Goal: Book appointment/travel/reservation

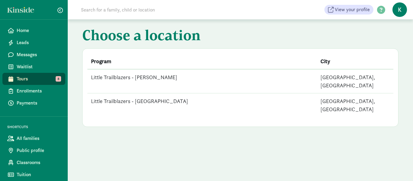
click at [143, 76] on td "Little Trailblazers - [PERSON_NAME]" at bounding box center [202, 81] width 230 height 24
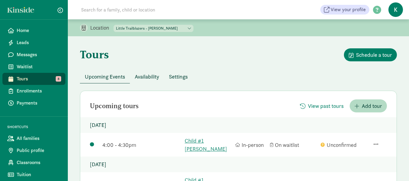
click at [311, 58] on div "Tours Schedule a tour" at bounding box center [238, 59] width 317 height 22
click at [157, 75] on span "Availability" at bounding box center [147, 77] width 24 height 8
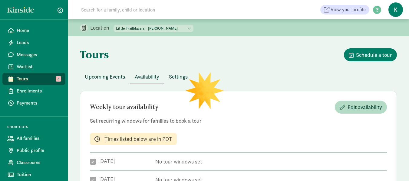
checkbox input "true"
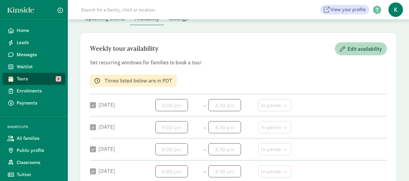
scroll to position [57, 0]
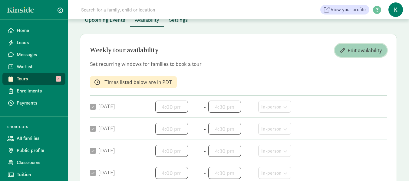
click at [370, 51] on span "Edit availability" at bounding box center [364, 50] width 34 height 8
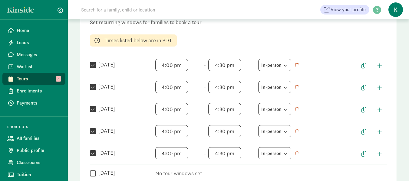
scroll to position [98, 0]
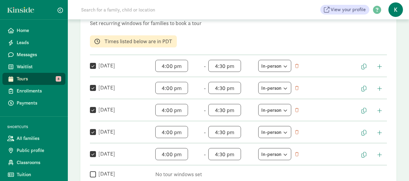
click at [343, 63] on div "4:00 pm h 12 1 2 3 4 5 6 7 8 9 10 11 mm 00 05 10 15 20 25 30 35 40 45 50 55 a a…" at bounding box center [255, 66] width 201 height 12
click at [298, 65] on span "button" at bounding box center [296, 66] width 3 height 4
checkbox input "false"
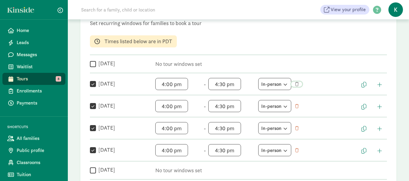
click at [299, 82] on span "button" at bounding box center [297, 84] width 5 height 4
checkbox input "false"
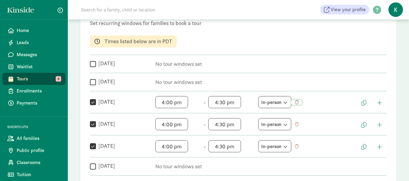
click at [298, 101] on span "button" at bounding box center [296, 102] width 3 height 4
checkbox input "false"
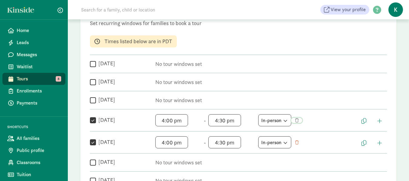
click at [297, 119] on span "button" at bounding box center [296, 121] width 3 height 4
checkbox input "false"
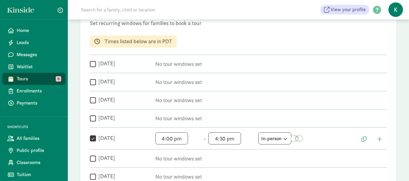
click at [298, 140] on span "button" at bounding box center [296, 139] width 3 height 4
checkbox input "false"
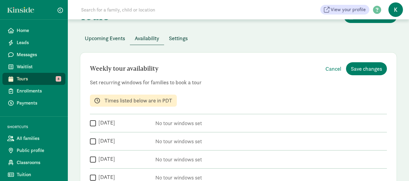
scroll to position [31, 0]
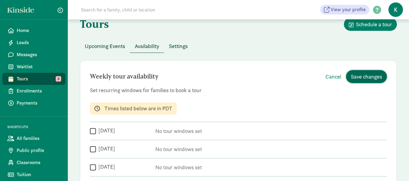
click at [375, 76] on span "Save changes" at bounding box center [366, 77] width 31 height 8
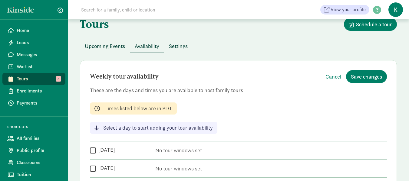
click at [385, 35] on div "Tours Schedule a tour" at bounding box center [238, 29] width 317 height 22
click at [26, 28] on span "Home" at bounding box center [39, 30] width 44 height 7
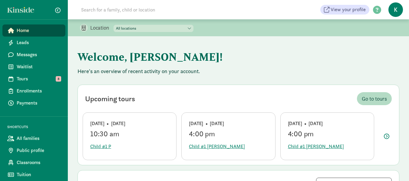
click at [24, 29] on span "Home" at bounding box center [39, 30] width 44 height 7
